Goal: Information Seeking & Learning: Learn about a topic

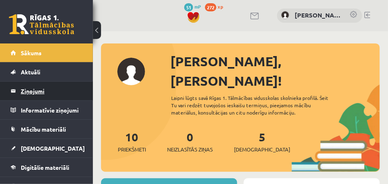
click at [71, 91] on legend "Ziņojumi 0" at bounding box center [52, 91] width 62 height 19
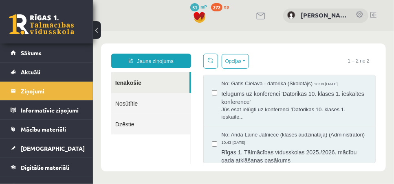
click at [128, 104] on link "Nosūtītie" at bounding box center [150, 103] width 79 height 21
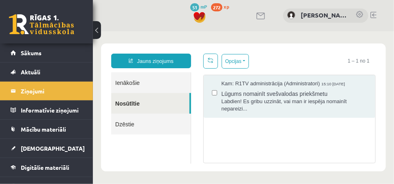
click at [131, 24] on div "0 Dāvanas 51 mP 272 xp Olga Sereda" at bounding box center [243, 15] width 301 height 31
click at [96, 35] on button at bounding box center [97, 30] width 8 height 18
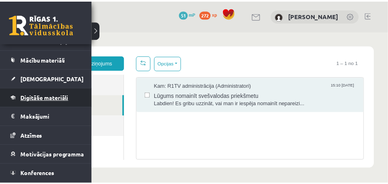
scroll to position [81, 0]
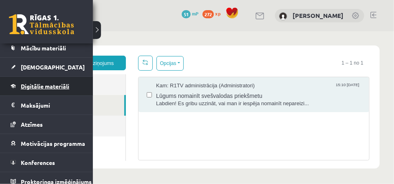
click at [69, 88] on span "Digitālie materiāli" at bounding box center [45, 86] width 48 height 7
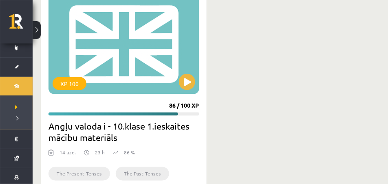
scroll to position [244, 0]
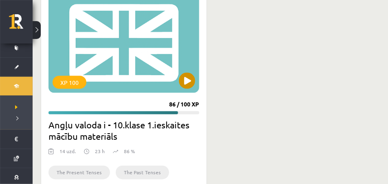
click at [136, 51] on div "XP 100" at bounding box center [123, 42] width 151 height 102
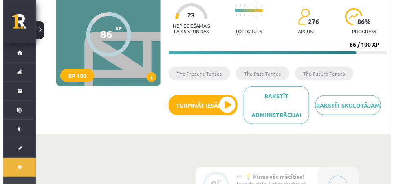
scroll to position [122, 0]
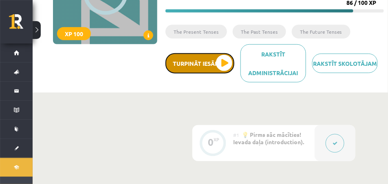
click at [217, 59] on button "Turpināt iesākto" at bounding box center [199, 63] width 69 height 20
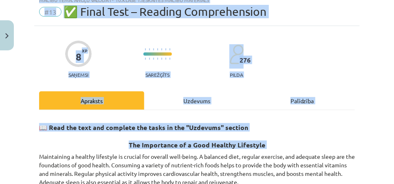
scroll to position [0, 0]
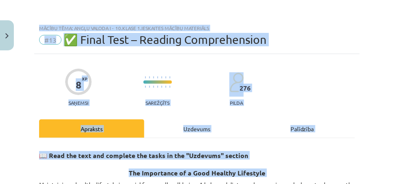
drag, startPoint x: 22, startPoint y: 15, endPoint x: 159, endPoint y: 17, distance: 136.9
click at [160, 9] on div "Mācību tēma: Angļu valoda i - 10.klase 1.ieskaites mācību materiāls #13 ✅ Final…" at bounding box center [197, 92] width 394 height 184
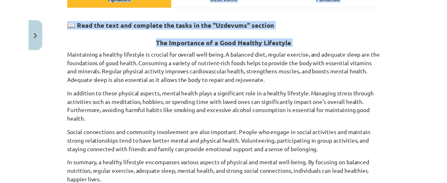
scroll to position [163, 0]
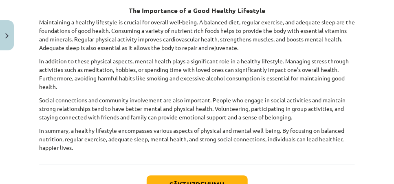
click at [356, 62] on div "Mācību tēma: Angļu valoda i - 10.klase 1.ieskaites mācību materiāls #13 ✅ Final…" at bounding box center [197, 92] width 394 height 184
drag, startPoint x: 222, startPoint y: 74, endPoint x: 192, endPoint y: 76, distance: 30.2
click at [192, 76] on p "In addition to these physical aspects, mental health plays a significant role i…" at bounding box center [197, 74] width 316 height 34
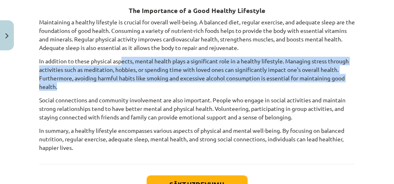
drag, startPoint x: 109, startPoint y: 84, endPoint x: 121, endPoint y: 64, distance: 23.7
click at [121, 64] on p "In addition to these physical aspects, mental health plays a significant role i…" at bounding box center [197, 74] width 316 height 34
drag, startPoint x: 127, startPoint y: 71, endPoint x: 382, endPoint y: 60, distance: 254.8
click at [382, 60] on div "Mācību tēma: Angļu valoda i - 10.klase 1.ieskaites mācību materiāls #13 ✅ Final…" at bounding box center [197, 92] width 394 height 184
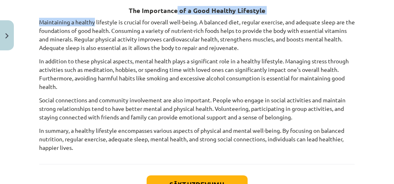
drag, startPoint x: 98, startPoint y: 15, endPoint x: 175, endPoint y: 11, distance: 77.1
click at [175, 11] on div "📖 Read the text and complete the tasks in the "Uzdevums" section The Importance…" at bounding box center [197, 67] width 316 height 169
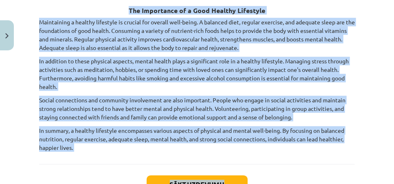
drag, startPoint x: 121, startPoint y: 4, endPoint x: 270, endPoint y: 179, distance: 229.4
click at [270, 179] on div "8 XP Saņemsi Sarežģīts 276 pilda Apraksts Uzdevums Palīdzība 📖 Read the text an…" at bounding box center [196, 58] width 325 height 335
click at [363, 56] on div "Mācību tēma: Angļu valoda i - 10.klase 1.ieskaites mācību materiāls #13 ✅ Final…" at bounding box center [197, 92] width 394 height 184
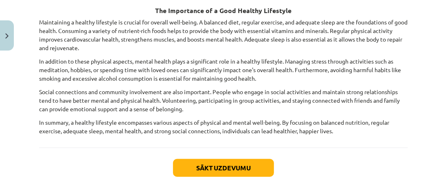
click at [390, 136] on div "📖 Read the text and complete the tasks in the "Uzdevums" section The Importance…" at bounding box center [223, 62] width 369 height 172
click at [393, 66] on div "Mācību tēma: Angļu valoda i - 10.klase 1.ieskaites mācību materiāls #13 ✅ Final…" at bounding box center [223, 91] width 447 height 183
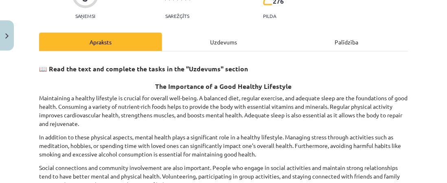
scroll to position [122, 0]
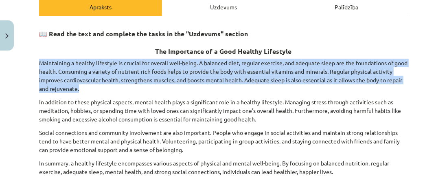
drag, startPoint x: 103, startPoint y: 86, endPoint x: 37, endPoint y: 58, distance: 72.6
click at [37, 58] on div "8 XP Saņemsi Sarežģīts 276 pilda Apraksts Uzdevums Palīdzība 📖 Read the text an…" at bounding box center [223, 91] width 379 height 318
copy p "Maintaining a healthy lifestyle is crucial for overall well-being. A balanced d…"
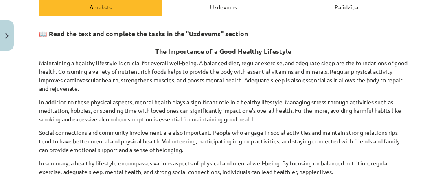
click at [238, 106] on p "In addition to these physical aspects, mental health plays a significant role i…" at bounding box center [223, 111] width 369 height 26
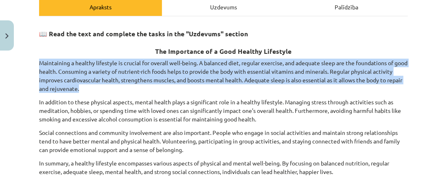
drag, startPoint x: 110, startPoint y: 84, endPoint x: 35, endPoint y: 61, distance: 78.3
click at [35, 61] on div "8 XP Saņemsi Sarežģīts 276 pilda Apraksts Uzdevums Palīdzība 📖 Read the text an…" at bounding box center [223, 91] width 379 height 318
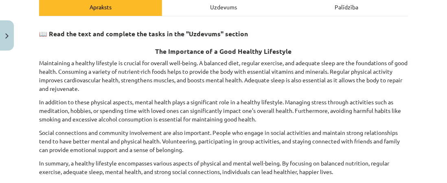
click at [222, 98] on p "In addition to these physical aspects, mental health plays a significant role i…" at bounding box center [223, 111] width 369 height 26
click at [367, 29] on h3 "📖 Read the text and complete the tasks in the "Uzdevums" section" at bounding box center [223, 31] width 369 height 15
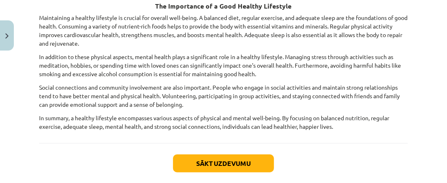
scroll to position [127, 0]
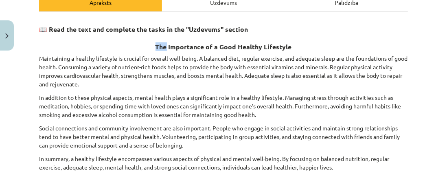
drag, startPoint x: 42, startPoint y: 41, endPoint x: 166, endPoint y: 43, distance: 123.8
click at [166, 43] on h3 "The Importance of a Good Healthy Lifestyle" at bounding box center [223, 44] width 369 height 15
click at [122, 33] on h3 "📖 Read the text and complete the tasks in the "Uzdevums" section" at bounding box center [223, 26] width 369 height 15
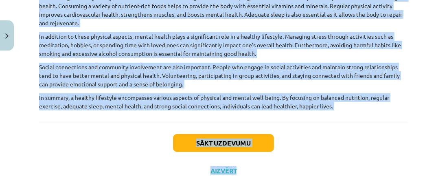
scroll to position [193, 0]
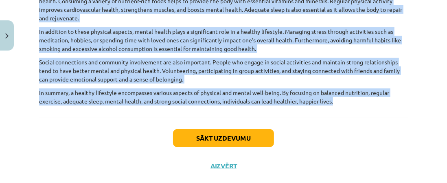
drag, startPoint x: 125, startPoint y: 40, endPoint x: 350, endPoint y: 108, distance: 234.9
click at [350, 108] on div "📖 Read the text and complete the tasks in the "Uzdevums" section The Importance…" at bounding box center [223, 32] width 369 height 172
copy div "The Importance of a Good Healthy Lifestyle Maintaining a healthy lifestyle is c…"
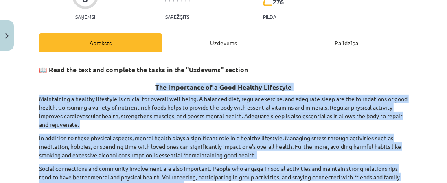
scroll to position [208, 0]
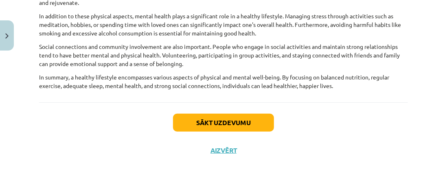
click at [386, 110] on div "Sākt uzdevumu Aizvērt" at bounding box center [223, 130] width 369 height 57
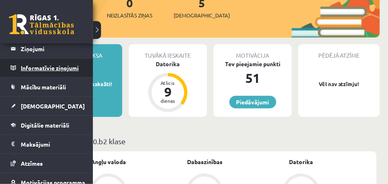
scroll to position [81, 0]
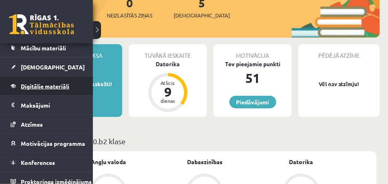
click at [50, 89] on link "Digitālie materiāli" at bounding box center [47, 86] width 72 height 19
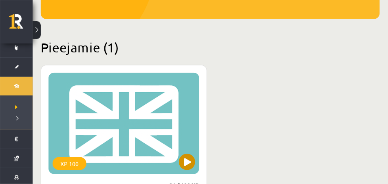
scroll to position [244, 0]
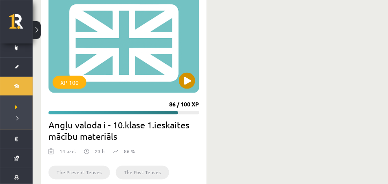
click at [123, 71] on div "XP 100" at bounding box center [123, 42] width 151 height 102
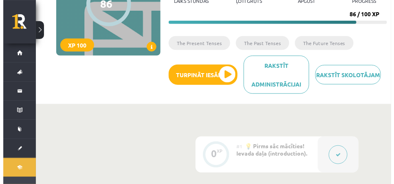
scroll to position [122, 0]
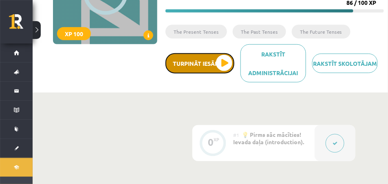
click at [192, 63] on button "Turpināt iesākto" at bounding box center [199, 63] width 69 height 20
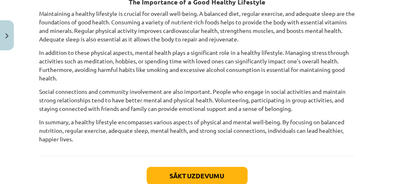
scroll to position [224, 0]
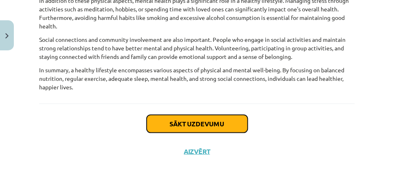
click at [220, 125] on button "Sākt uzdevumu" at bounding box center [197, 124] width 101 height 18
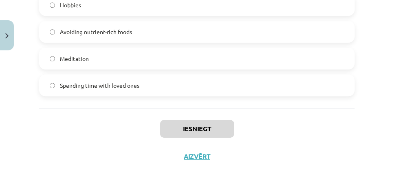
scroll to position [641, 0]
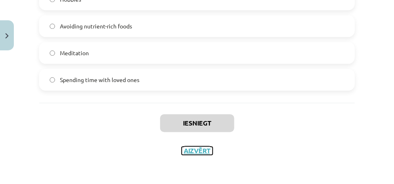
click at [200, 151] on button "Aizvērt" at bounding box center [197, 151] width 31 height 8
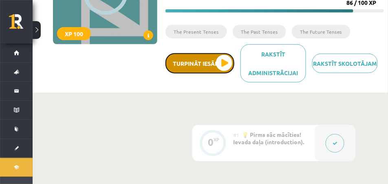
click at [190, 70] on button "Turpināt iesākto" at bounding box center [199, 63] width 69 height 20
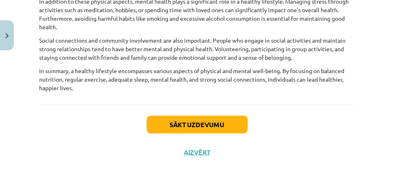
scroll to position [224, 0]
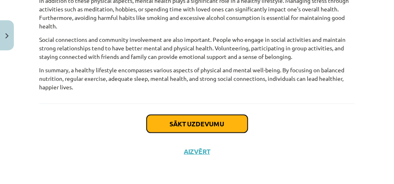
click at [226, 117] on button "Sākt uzdevumu" at bounding box center [197, 124] width 101 height 18
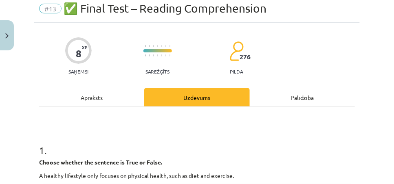
scroll to position [20, 0]
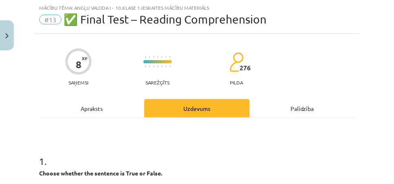
click at [97, 105] on div "Apraksts" at bounding box center [91, 108] width 105 height 18
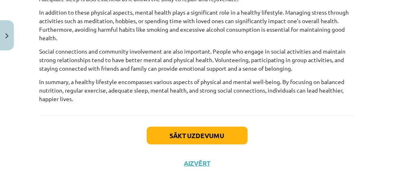
scroll to position [224, 0]
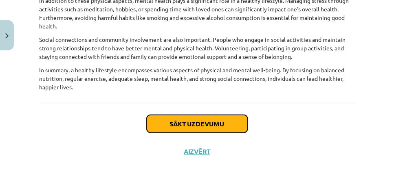
click at [186, 119] on button "Sākt uzdevumu" at bounding box center [197, 124] width 101 height 18
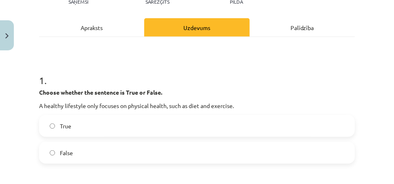
scroll to position [102, 0]
click at [303, 27] on div "Palīdzība" at bounding box center [302, 27] width 105 height 18
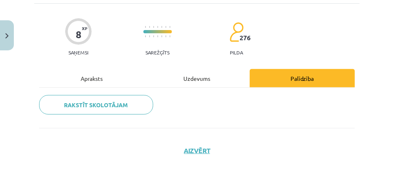
click at [92, 76] on div "Apraksts" at bounding box center [91, 78] width 105 height 18
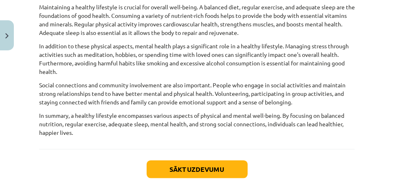
scroll to position [101, 0]
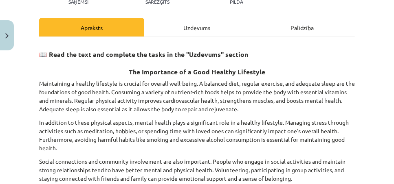
click at [181, 26] on div "Uzdevums" at bounding box center [196, 27] width 105 height 18
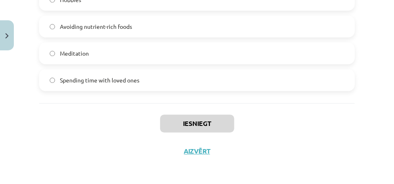
scroll to position [641, 0]
